Goal: Information Seeking & Learning: Understand process/instructions

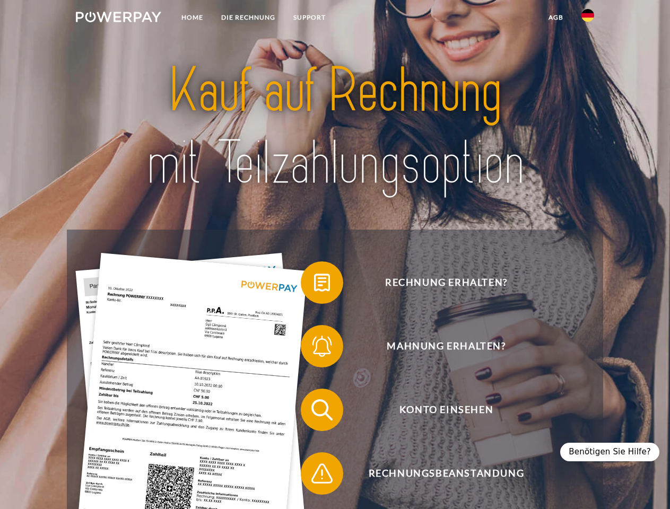
click at [118, 19] on img at bounding box center [118, 17] width 85 height 11
click at [588, 19] on img at bounding box center [587, 15] width 13 height 13
click at [555, 18] on link "agb" at bounding box center [555, 17] width 33 height 19
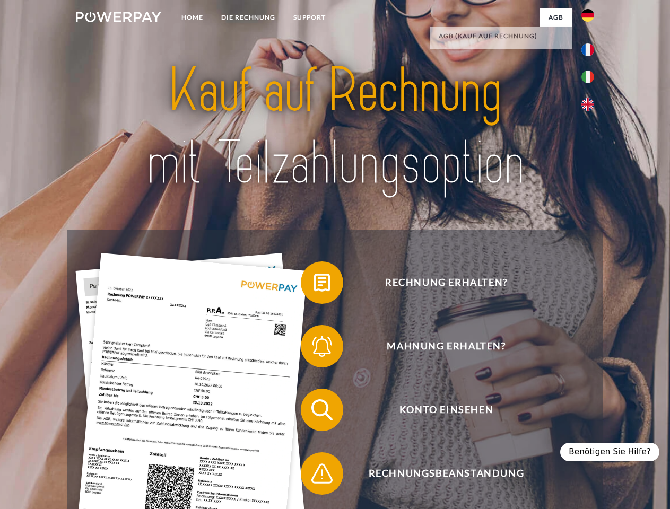
click at [314, 285] on span at bounding box center [306, 282] width 53 height 53
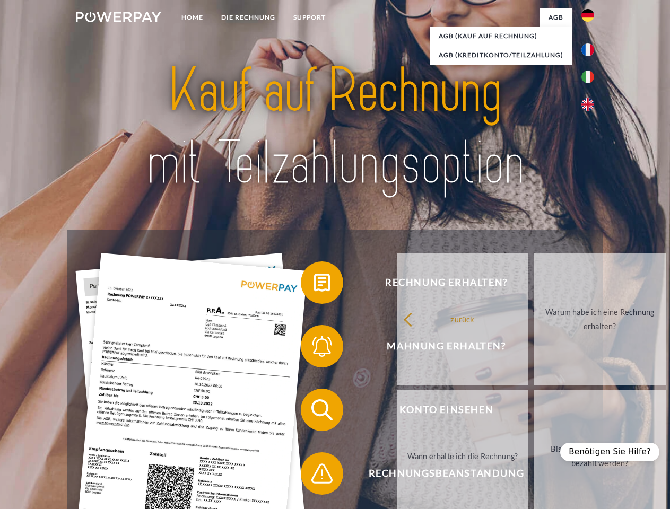
click at [314, 348] on div "Rechnung erhalten? Mahnung erhalten? Konto einsehen" at bounding box center [335, 442] width 536 height 424
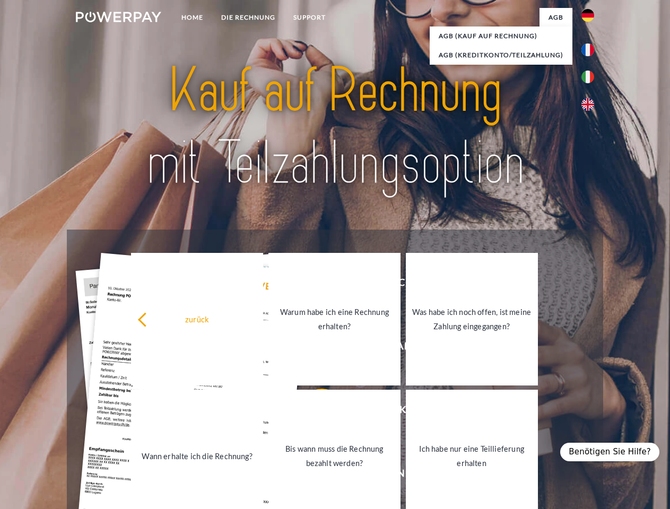
click at [314, 412] on link "Bis wann muss die Rechnung bezahlt werden?" at bounding box center [334, 456] width 132 height 133
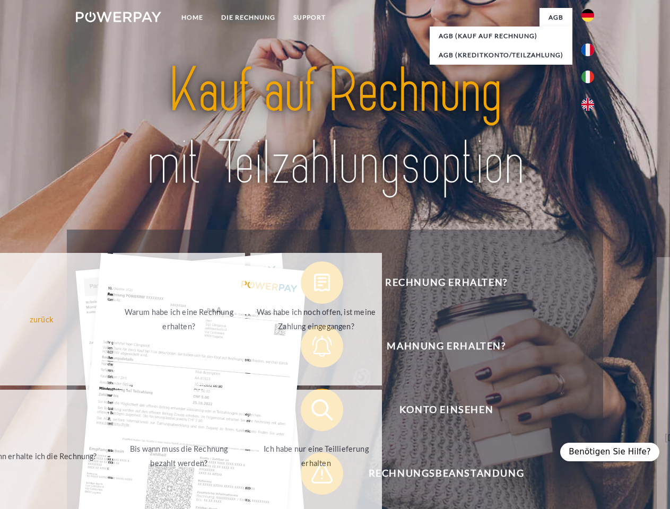
click at [314, 476] on span at bounding box center [306, 473] width 53 height 53
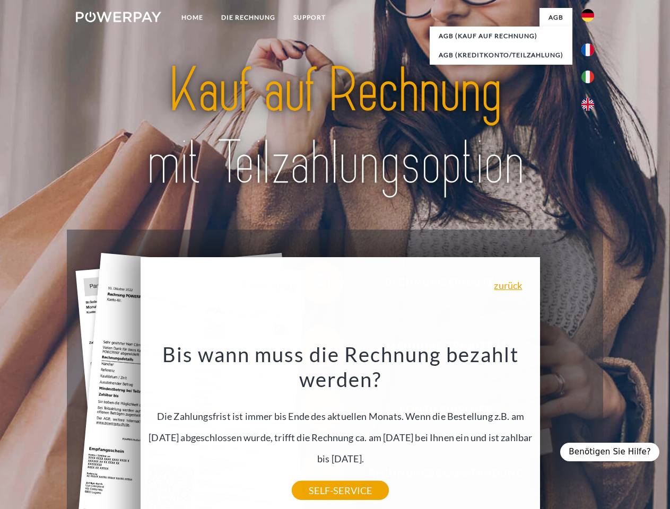
click at [615, 452] on div "Benötigen Sie Hilfe?" at bounding box center [609, 452] width 99 height 19
